Goal: Purchase product/service

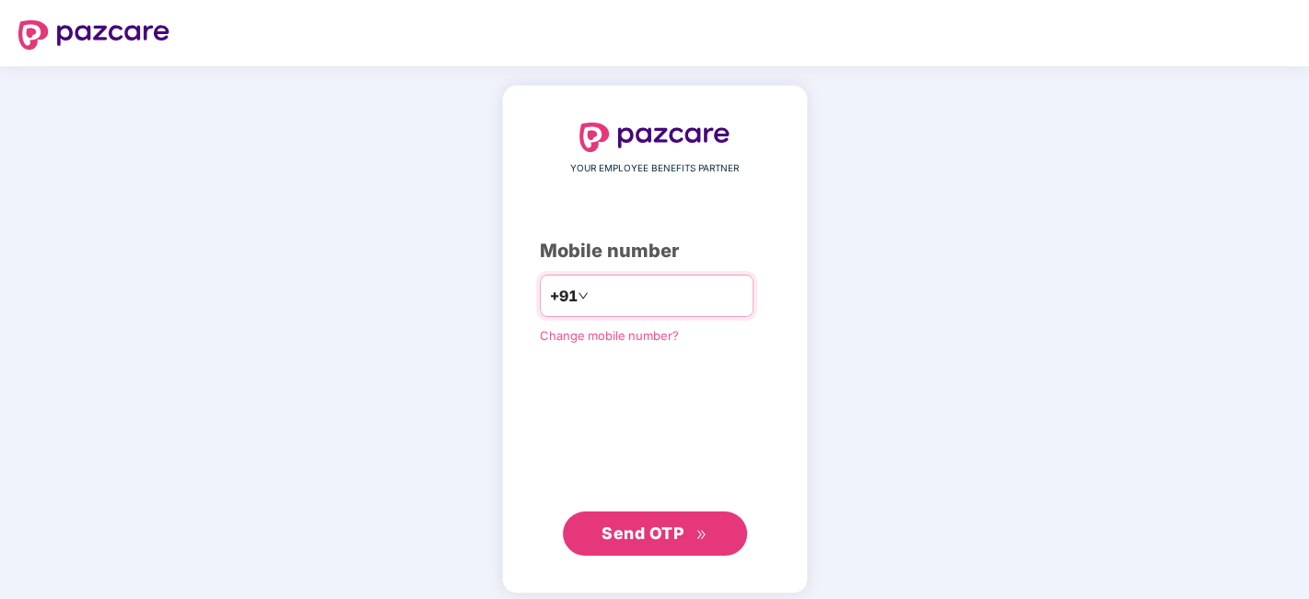
click at [623, 283] on input "**" at bounding box center [667, 295] width 151 height 29
type input "**********"
click at [652, 514] on button "Send OTP" at bounding box center [655, 533] width 184 height 44
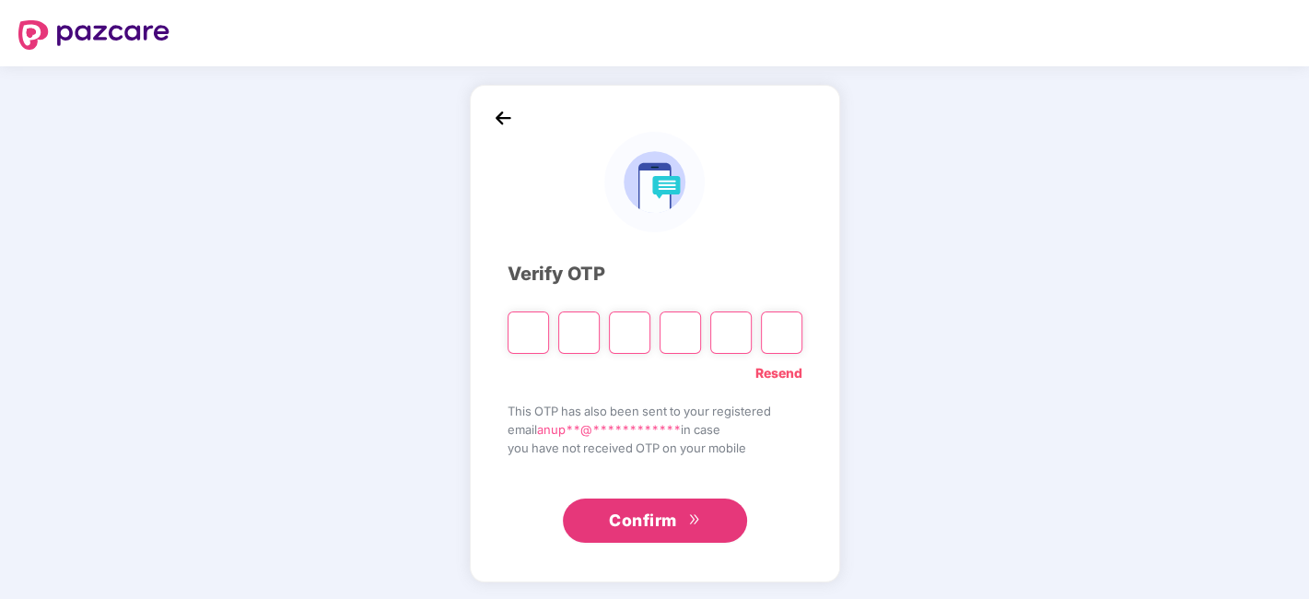
type input "*"
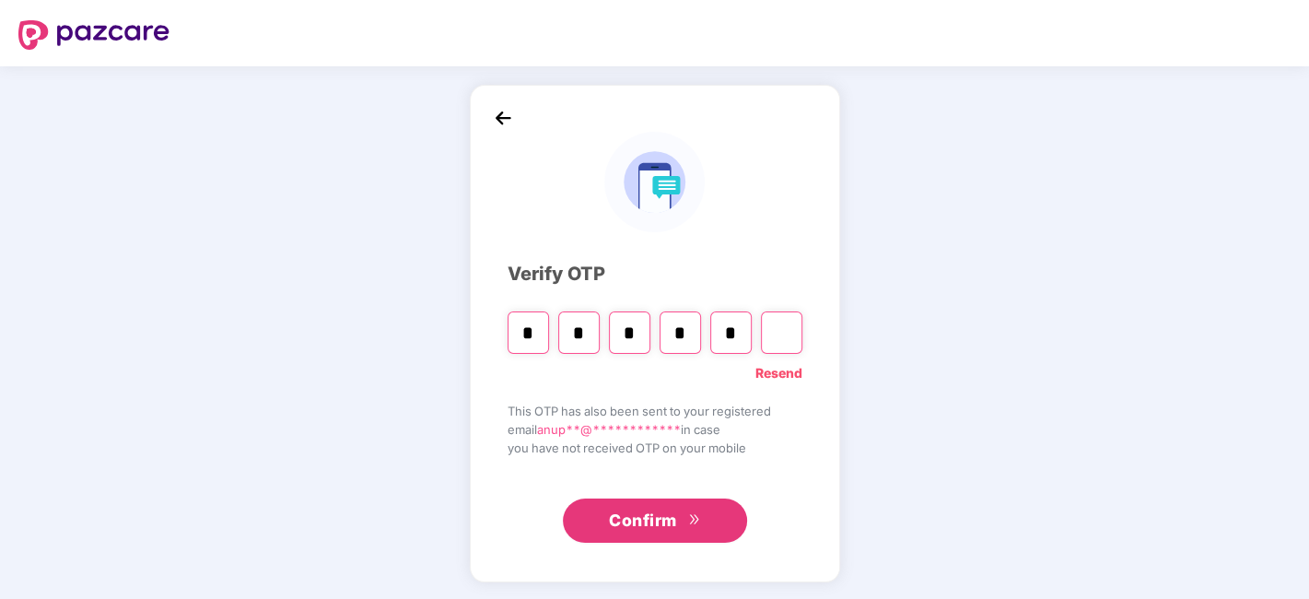
type input "*"
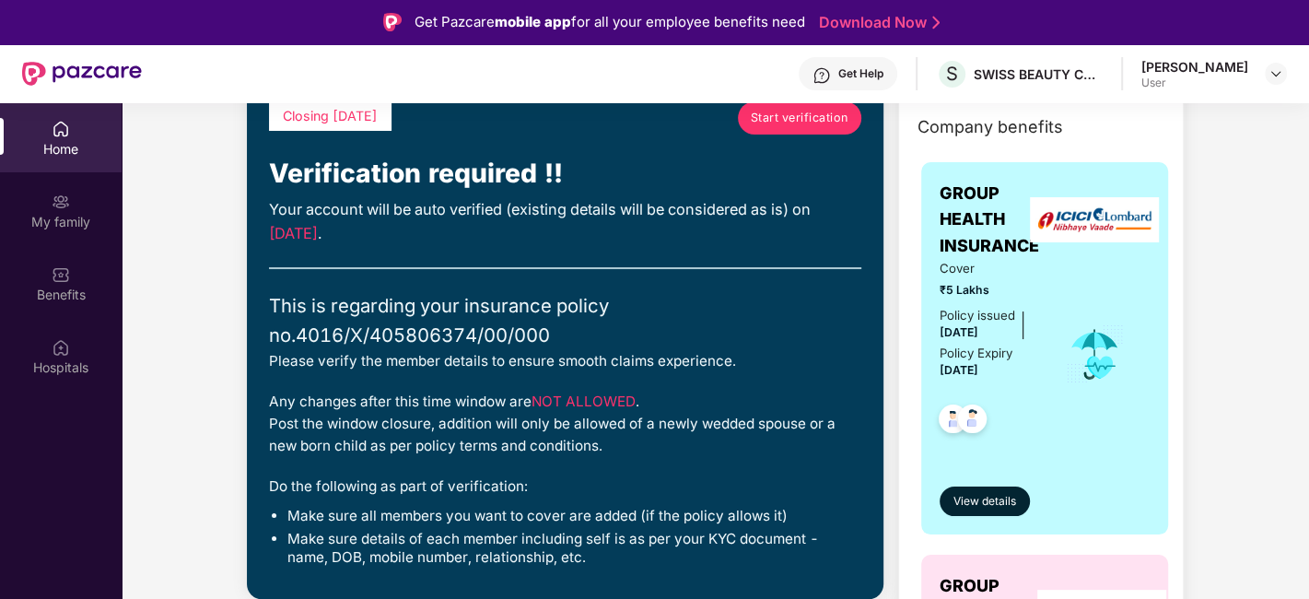
scroll to position [108, 0]
click at [796, 120] on span "Start verification" at bounding box center [800, 118] width 98 height 18
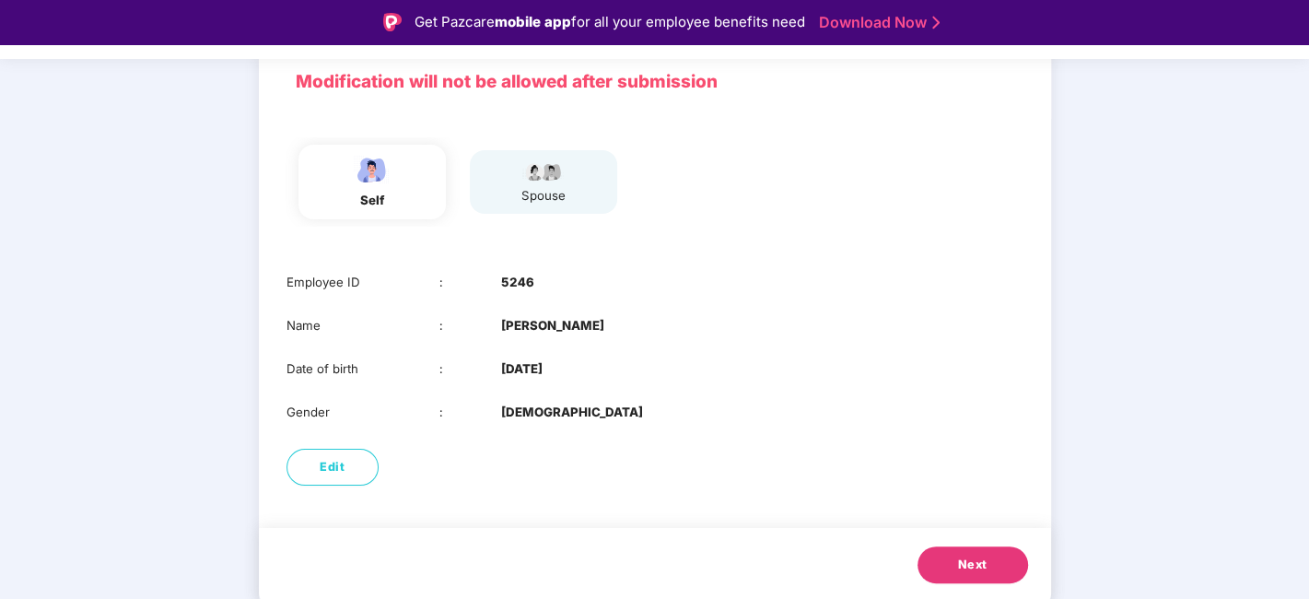
scroll to position [129, 0]
click at [962, 552] on button "Next" at bounding box center [972, 565] width 111 height 37
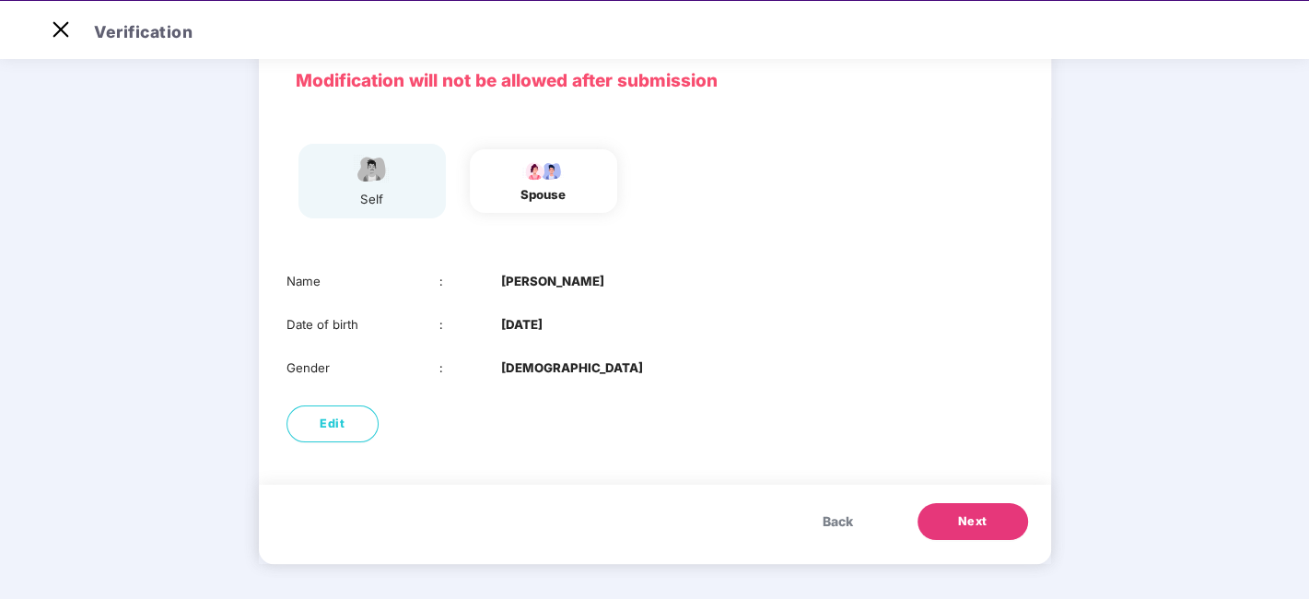
click at [931, 517] on button "Next" at bounding box center [972, 521] width 111 height 37
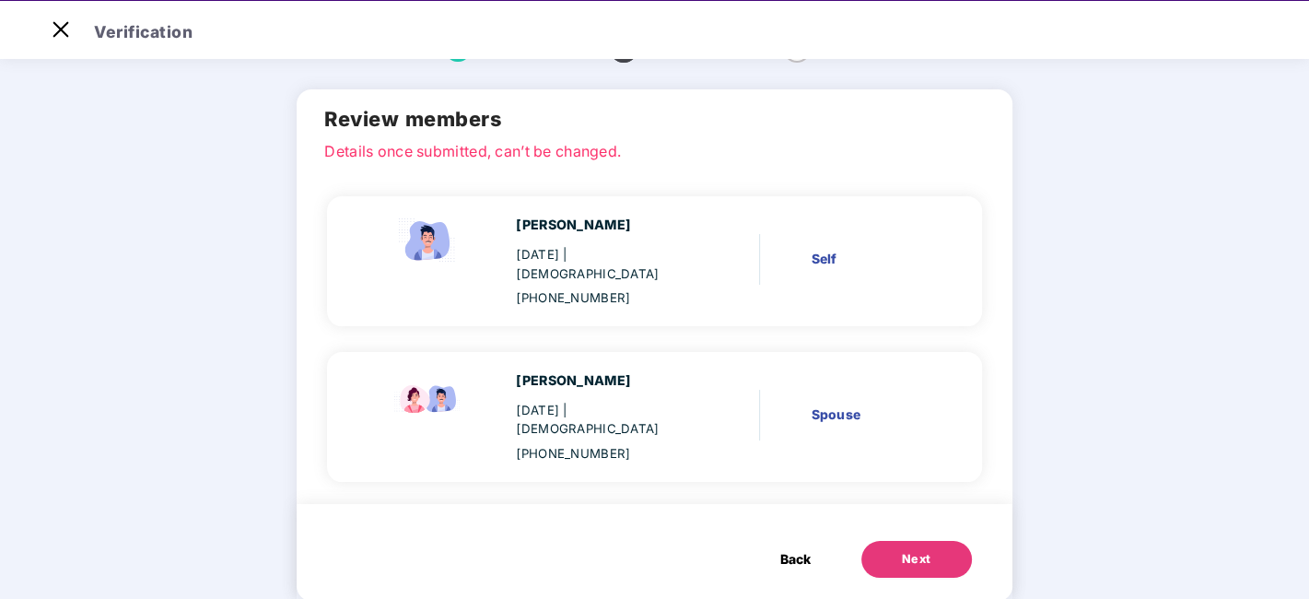
click at [921, 550] on div "Next" at bounding box center [916, 559] width 29 height 18
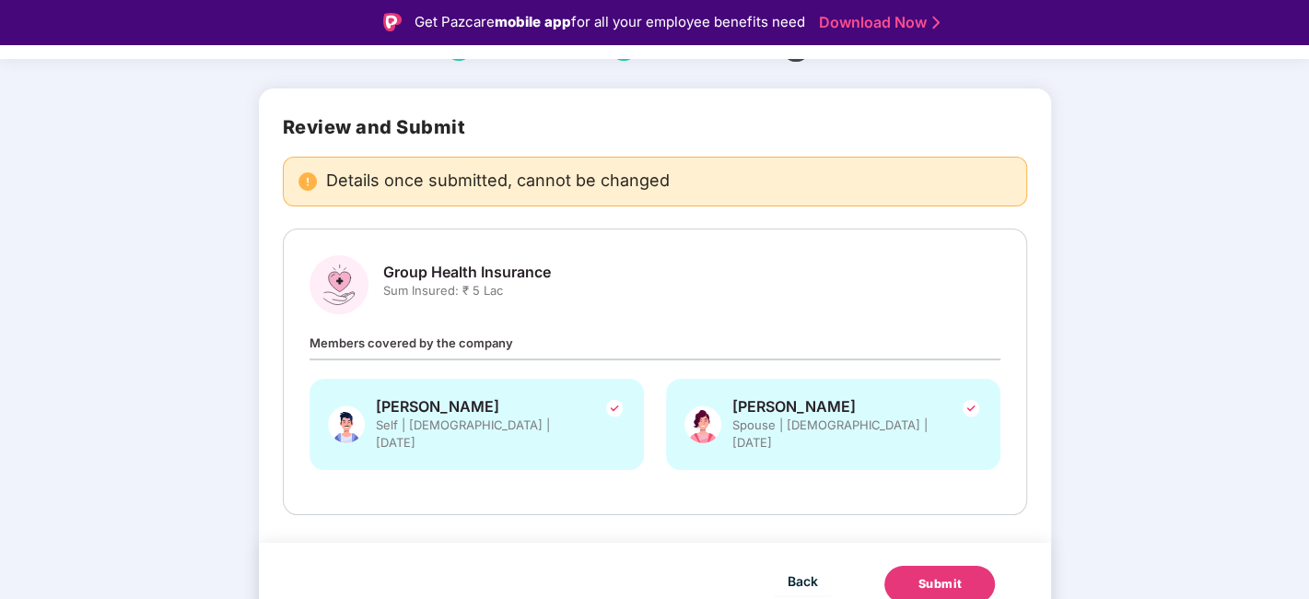
scroll to position [92, 0]
click at [911, 566] on button "Submit" at bounding box center [939, 584] width 111 height 37
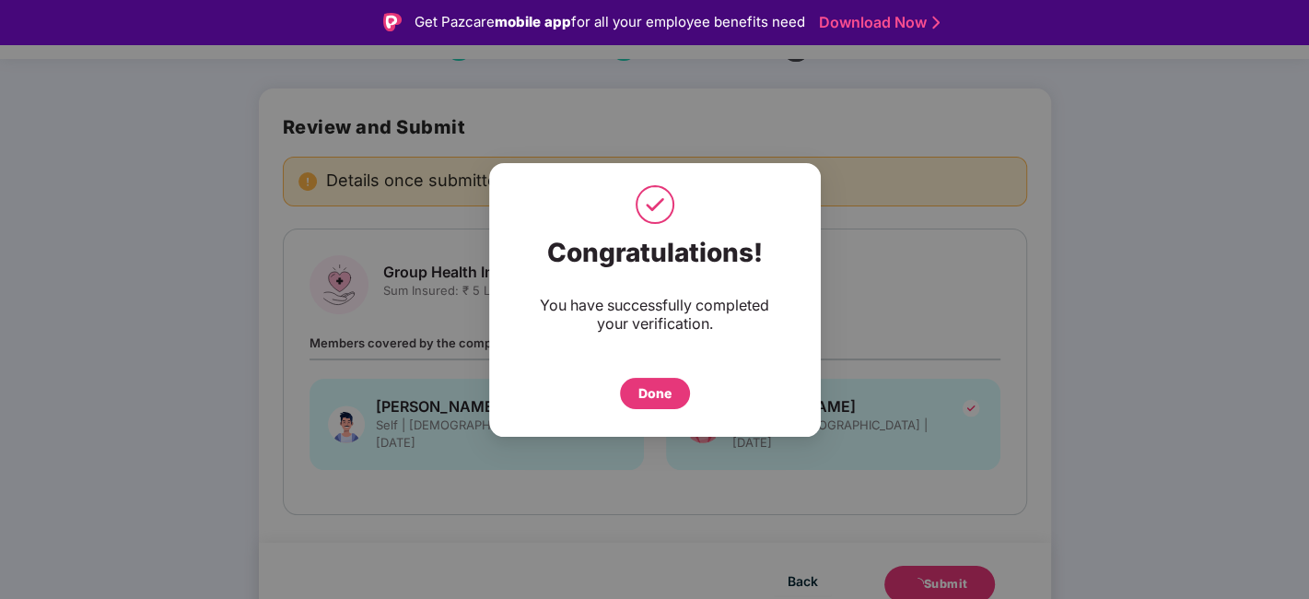
click at [658, 398] on div "Done" at bounding box center [654, 393] width 33 height 20
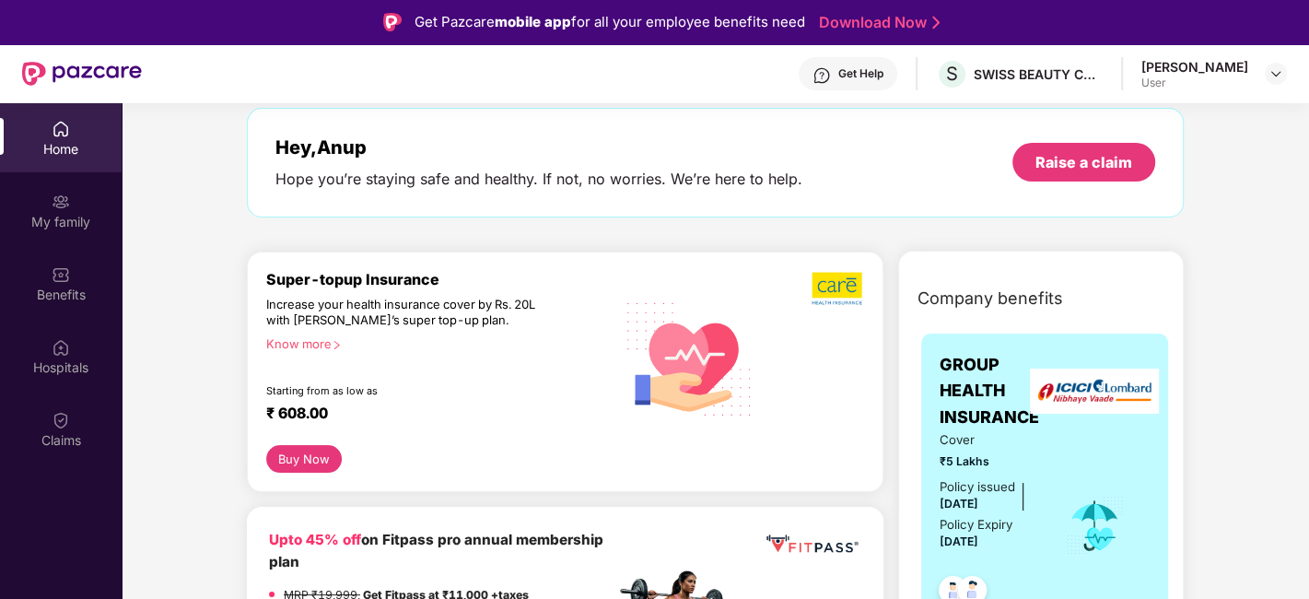
scroll to position [81, 0]
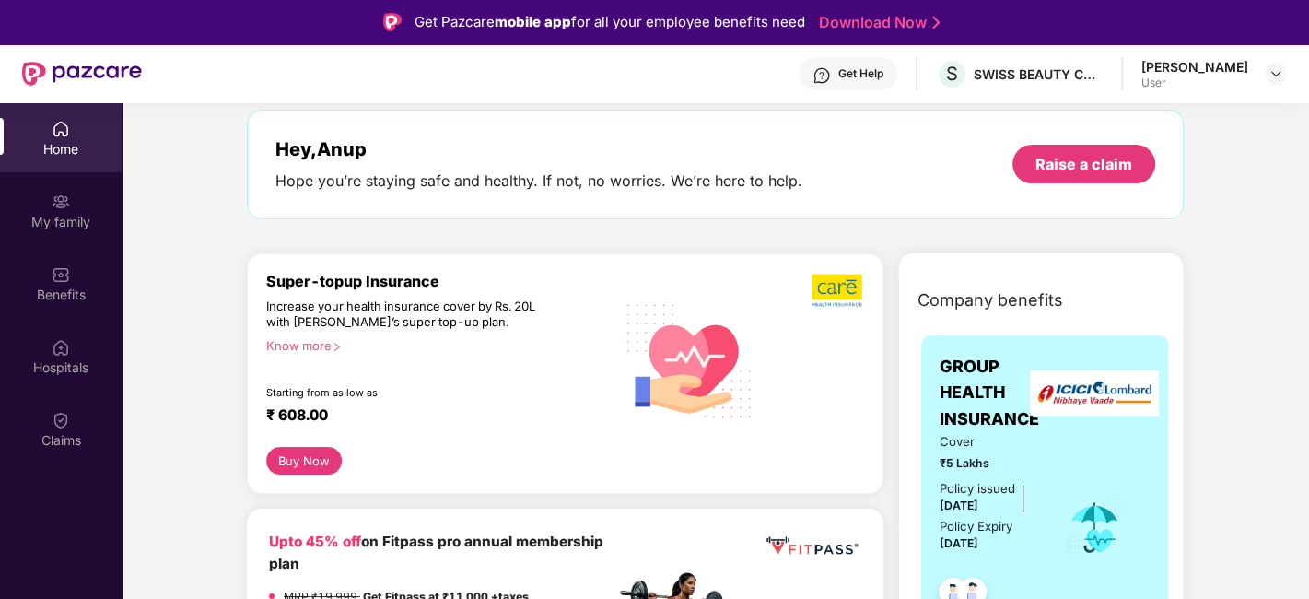
click at [325, 343] on div "Know more" at bounding box center [435, 344] width 338 height 13
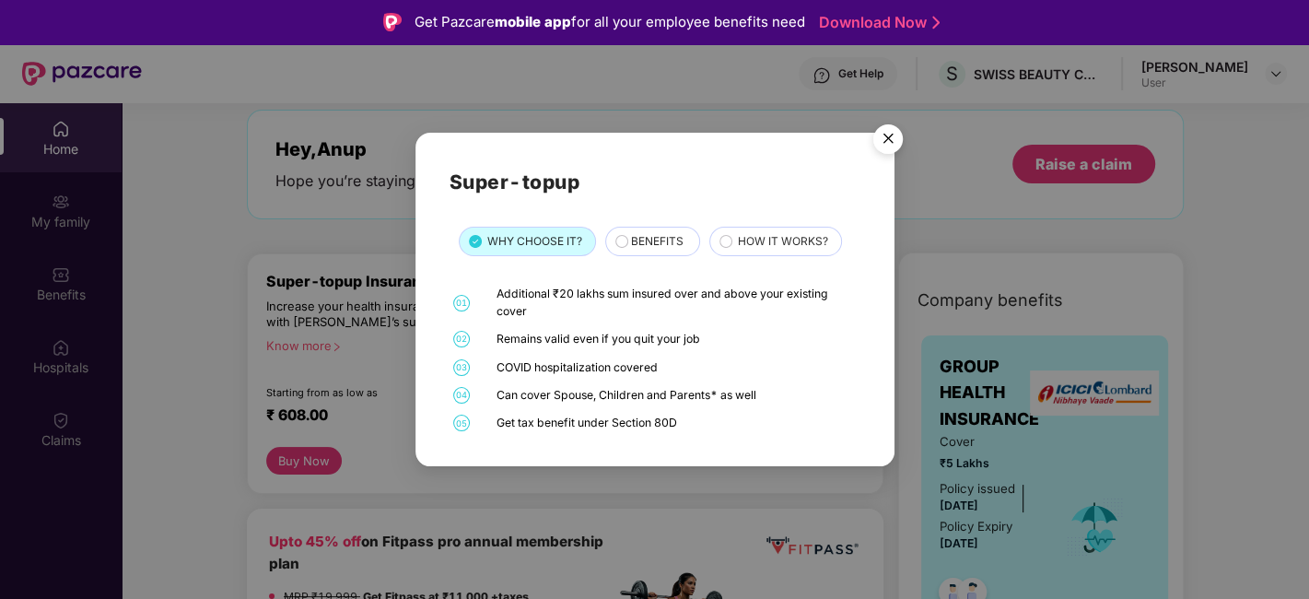
click at [626, 241] on div "BENEFITS" at bounding box center [655, 243] width 68 height 20
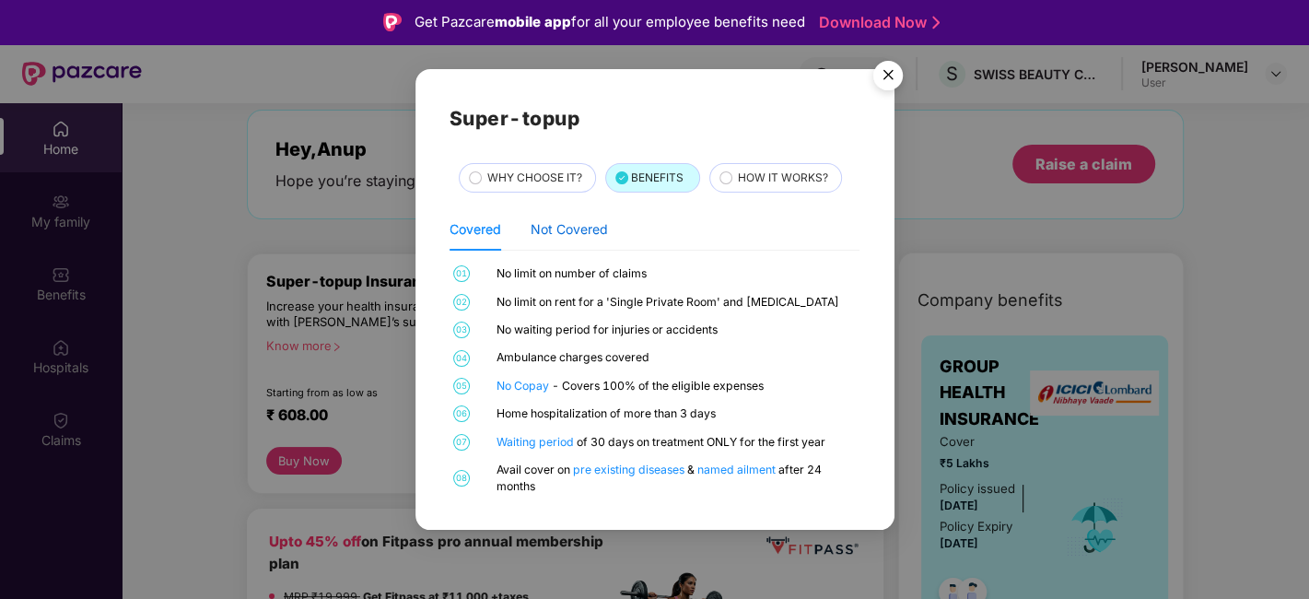
click at [584, 234] on div "Not Covered" at bounding box center [569, 229] width 77 height 20
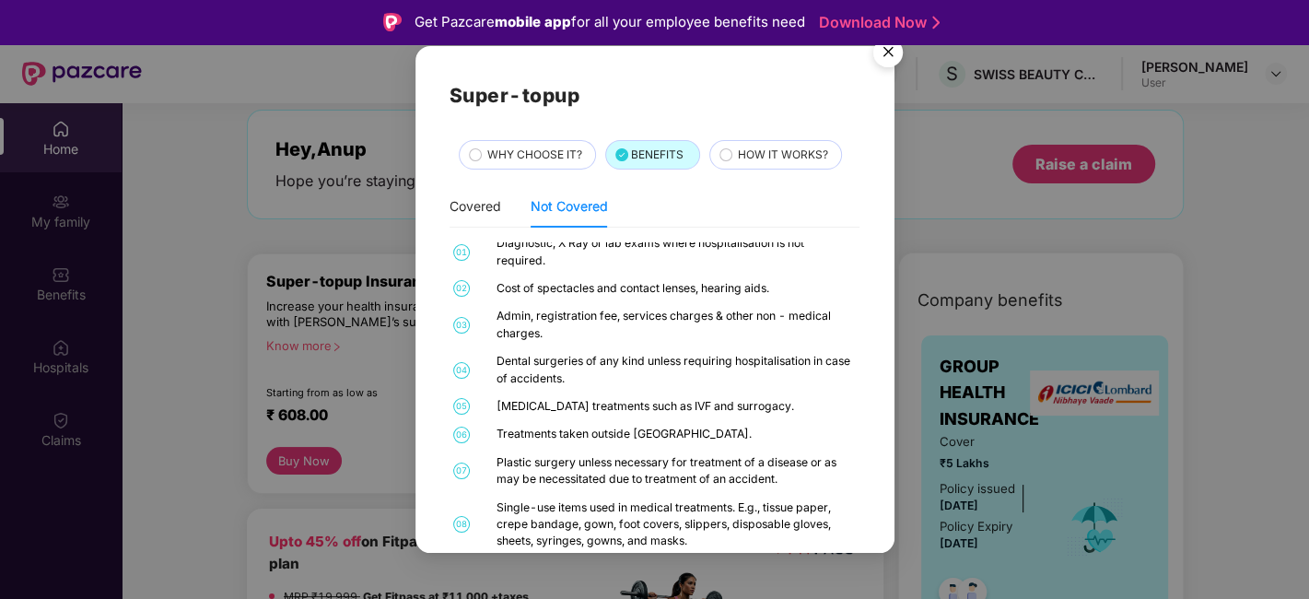
scroll to position [7, 0]
click at [888, 59] on img "Close" at bounding box center [888, 55] width 52 height 52
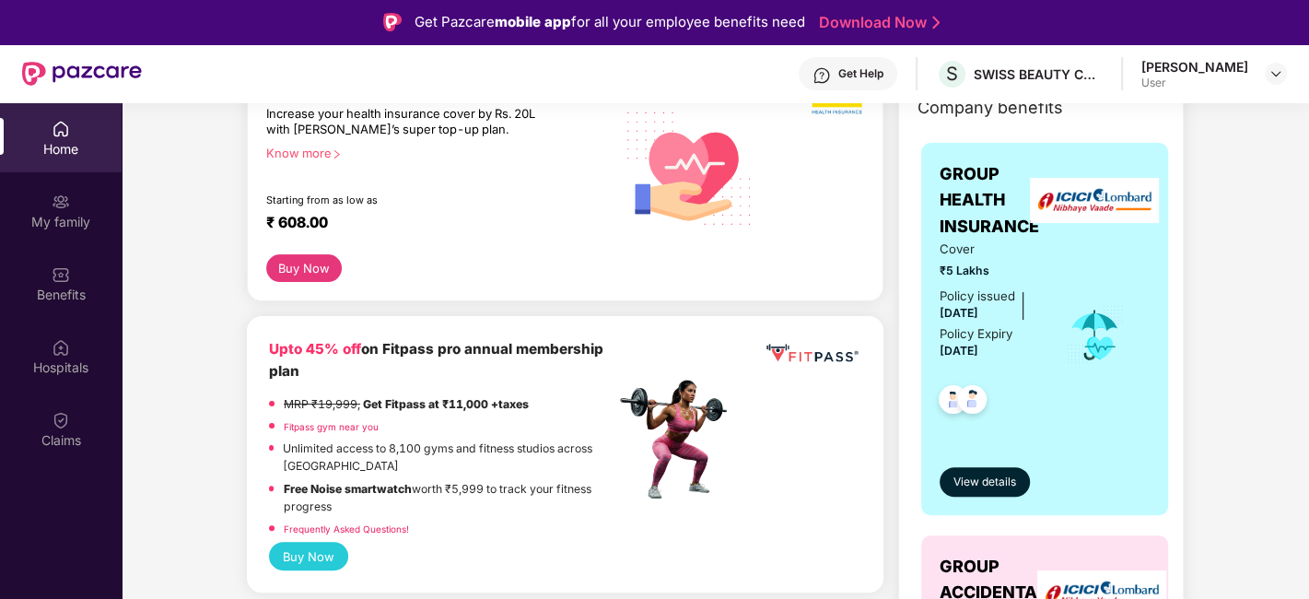
scroll to position [198, 0]
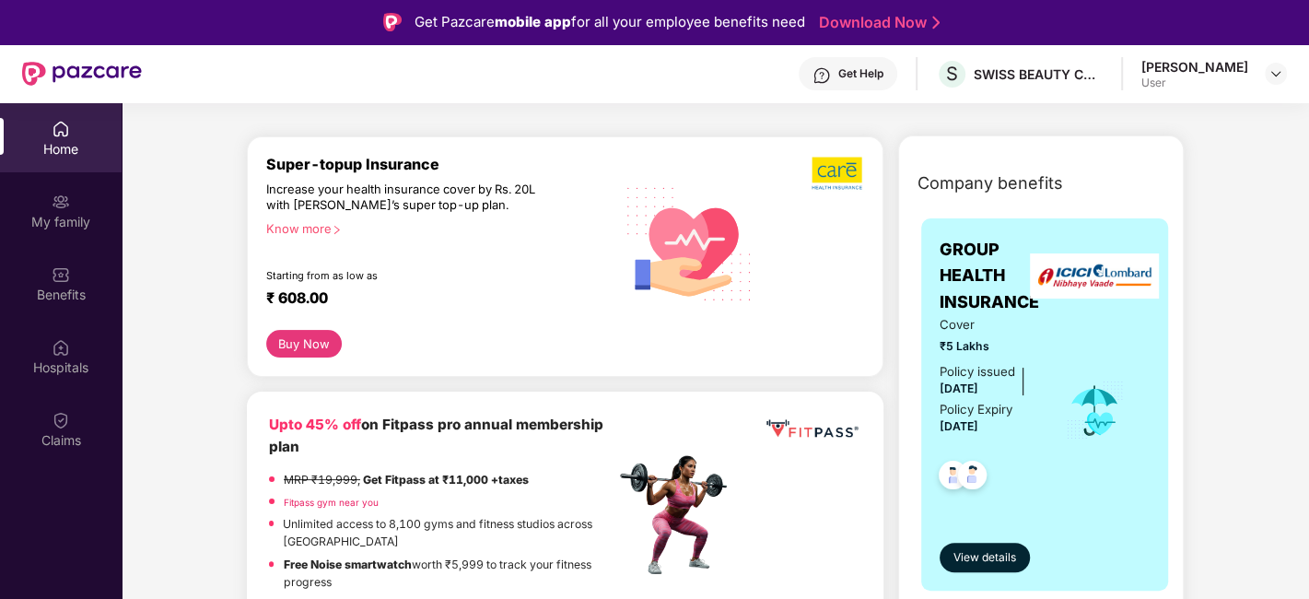
click at [302, 341] on button "Buy Now" at bounding box center [304, 343] width 76 height 27
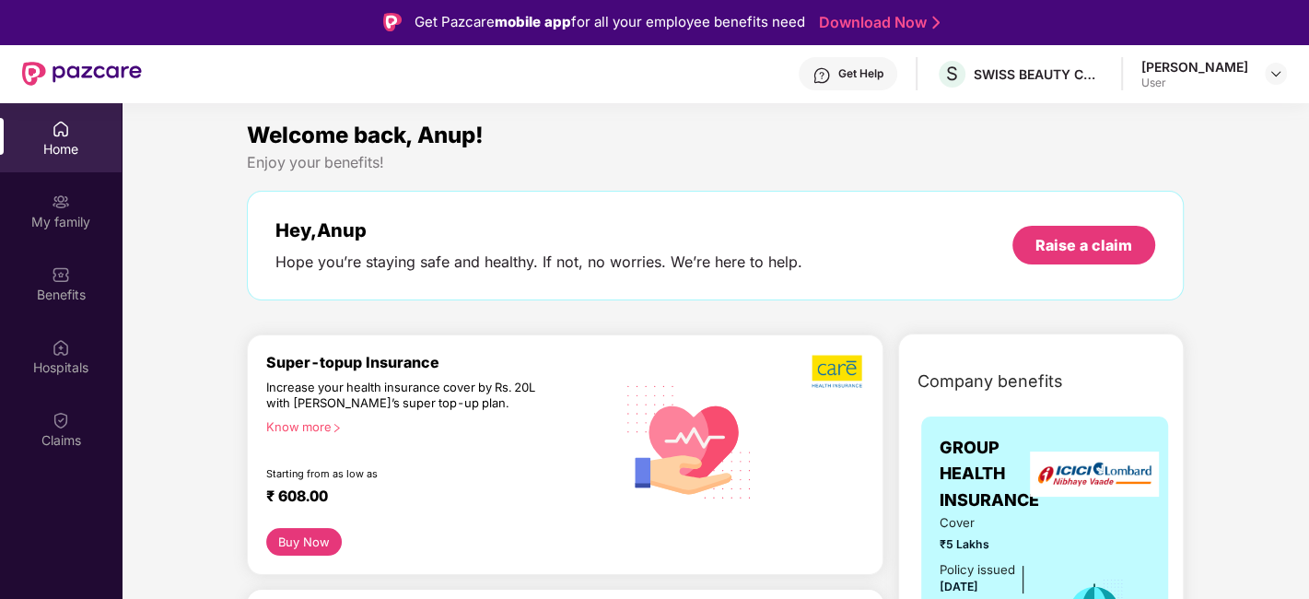
click at [1231, 67] on div "[PERSON_NAME]" at bounding box center [1194, 66] width 107 height 17
click at [1258, 71] on div "Anup Ranjan User" at bounding box center [1214, 74] width 146 height 32
